Goal: Information Seeking & Learning: Learn about a topic

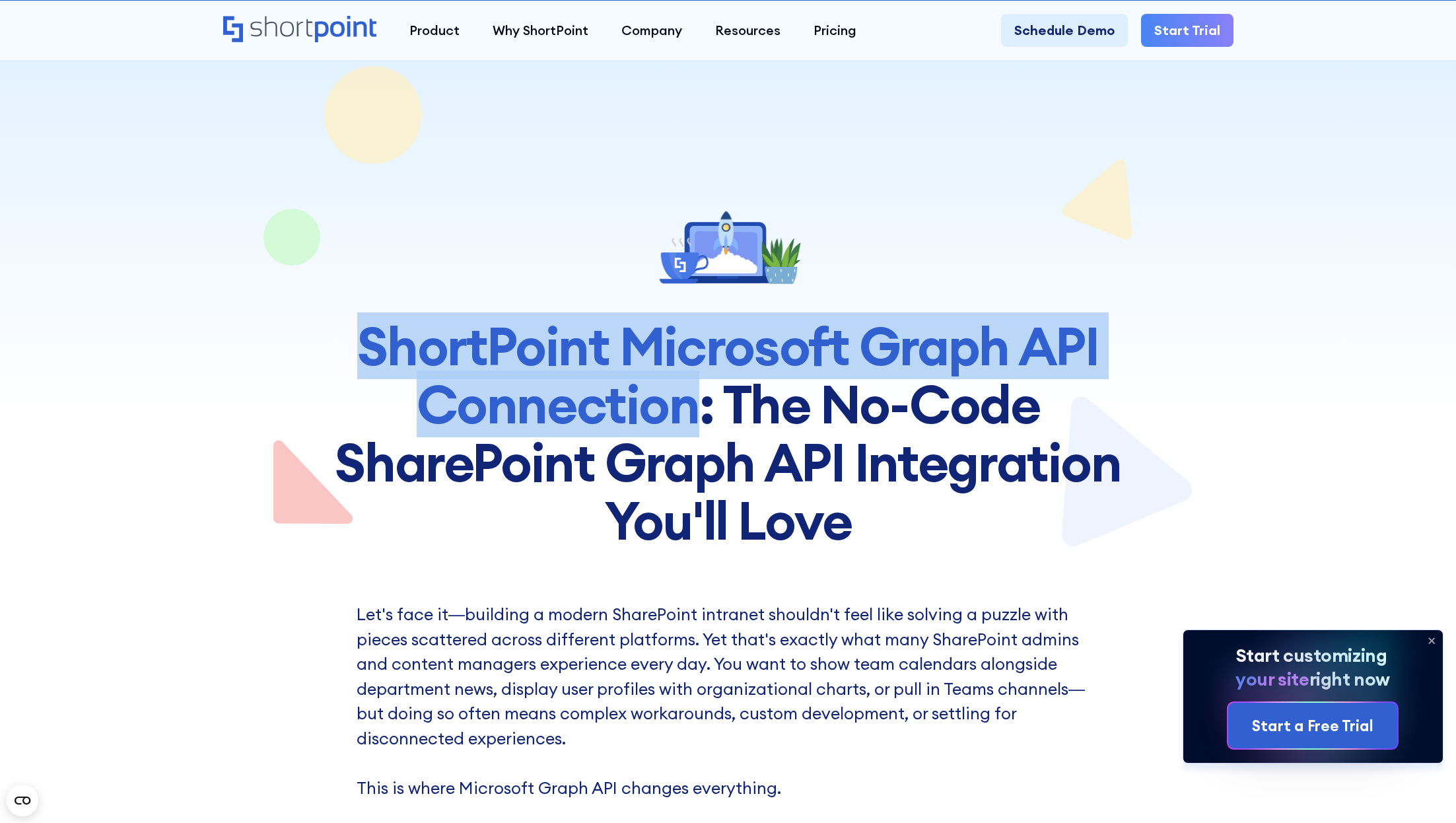
copy span "ShortPoint Microsoft Graph API Connection"
drag, startPoint x: 703, startPoint y: 412, endPoint x: 314, endPoint y: 341, distance: 395.4
click at [314, 341] on section "ShortPoint Microsoft Graph API Connection : The No-Code SharePoint Graph API In…" at bounding box center [728, 275] width 1456 height 550
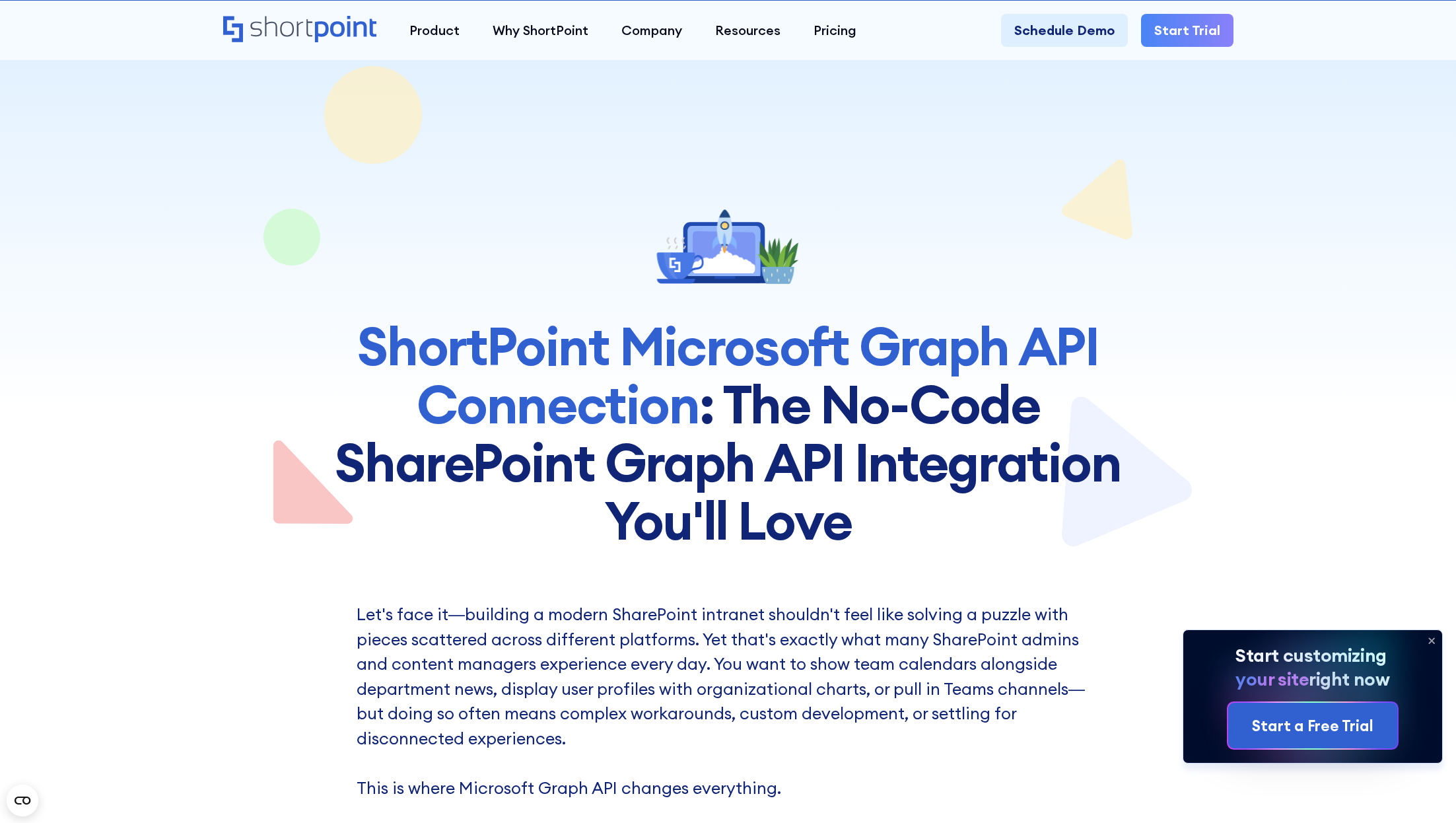
click at [288, 25] on icon "Home" at bounding box center [300, 29] width 154 height 27
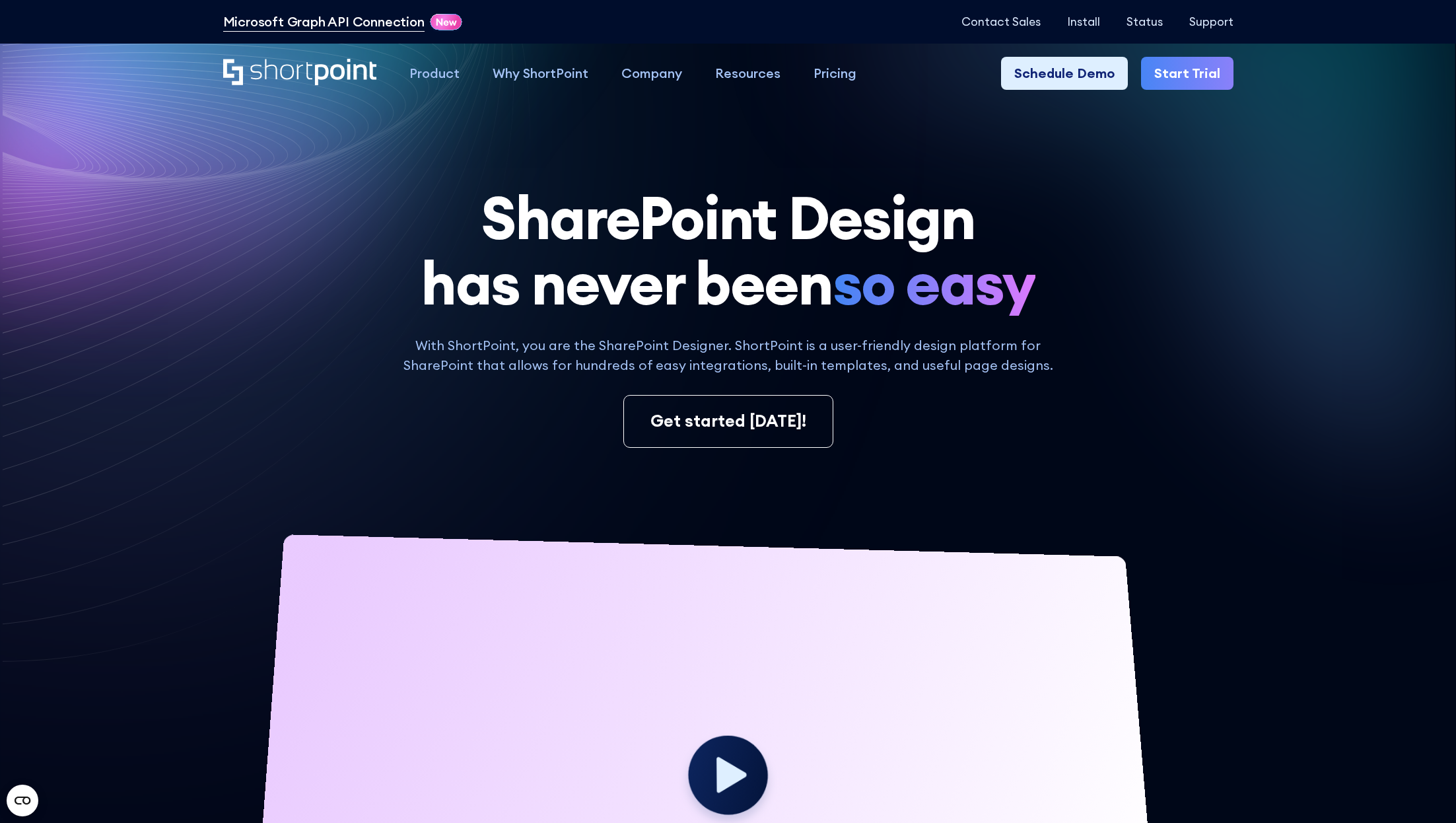
click at [357, 30] on link "Microsoft Graph API Connection" at bounding box center [324, 21] width 202 height 20
